Goal: Navigation & Orientation: Find specific page/section

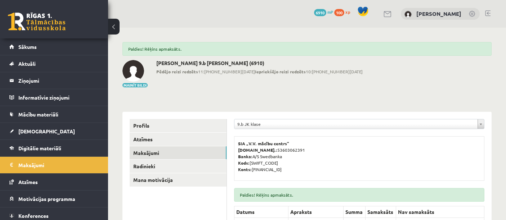
scroll to position [75, 0]
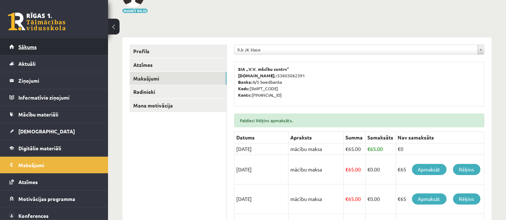
click at [33, 49] on span "Sākums" at bounding box center [27, 47] width 18 height 6
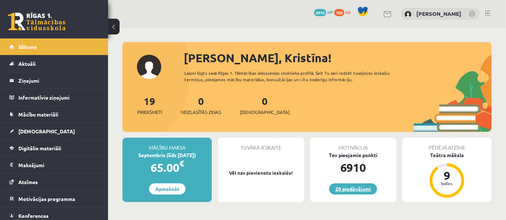
click at [364, 191] on link "20 piedāvājumi" at bounding box center [353, 189] width 48 height 11
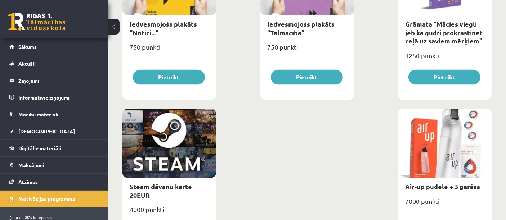
scroll to position [1211, 0]
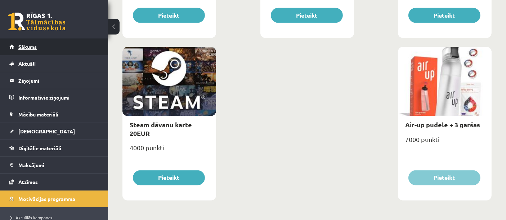
click at [35, 45] on span "Sākums" at bounding box center [27, 47] width 18 height 6
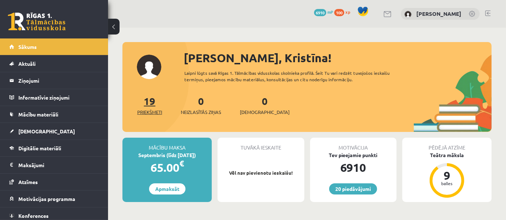
click at [154, 112] on span "Priekšmeti" at bounding box center [149, 112] width 25 height 7
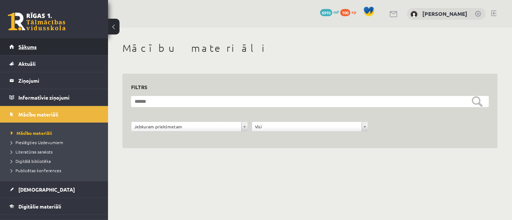
click at [69, 52] on link "Sākums" at bounding box center [54, 47] width 90 height 17
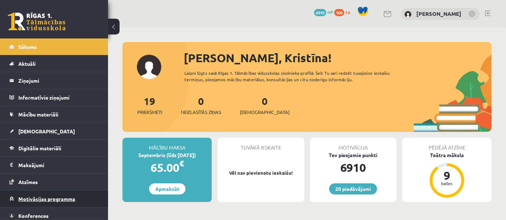
click at [55, 198] on span "Motivācijas programma" at bounding box center [46, 199] width 57 height 6
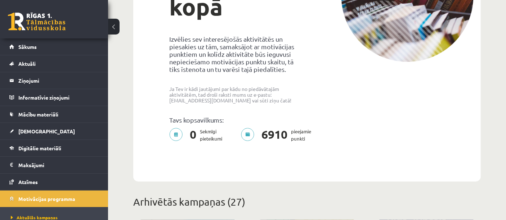
scroll to position [145, 0]
